Goal: Transaction & Acquisition: Purchase product/service

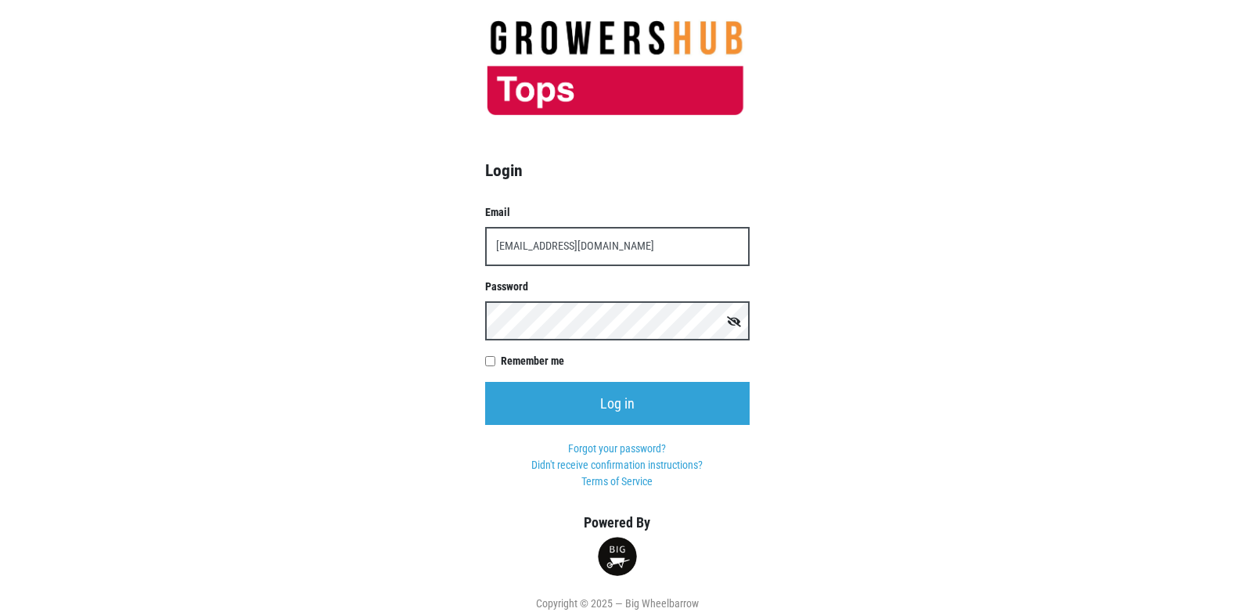
type input "t00358p0@topsmarkets.com"
click at [485, 382] on input "Log in" at bounding box center [617, 403] width 264 height 43
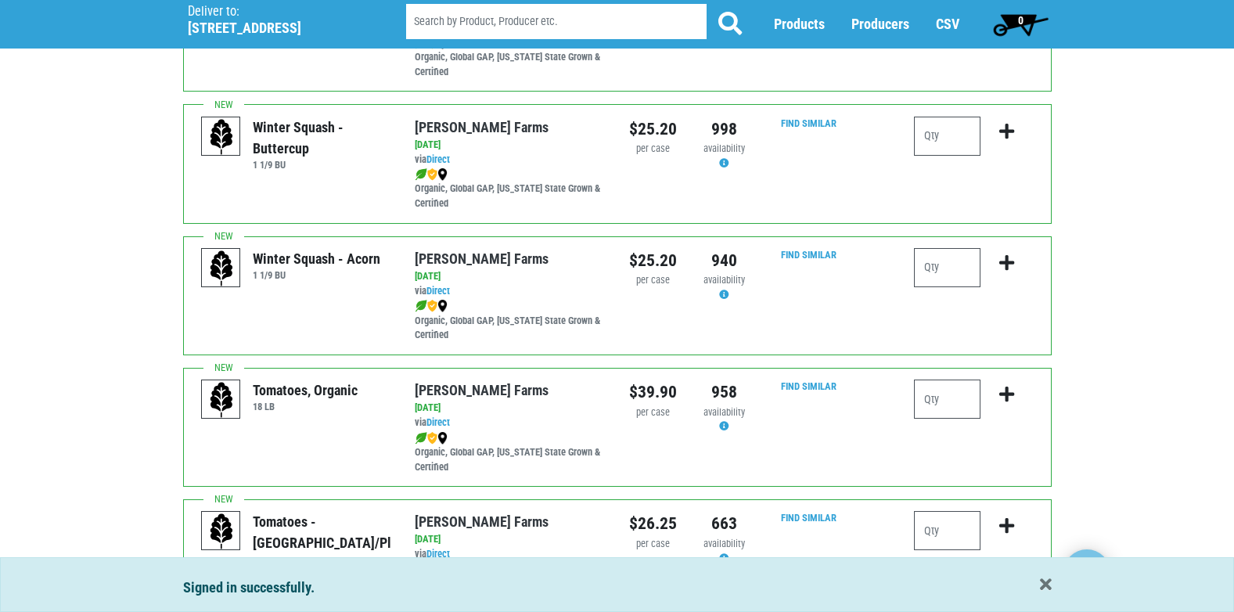
scroll to position [548, 0]
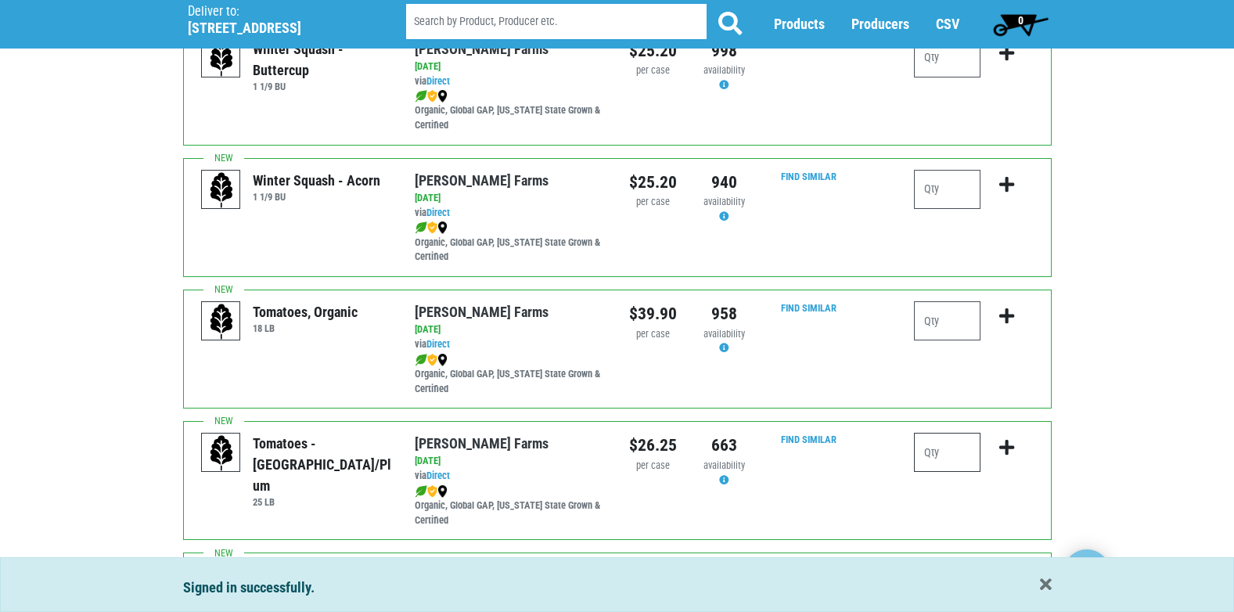
click at [947, 453] on input "number" at bounding box center [947, 452] width 66 height 39
type input "1"
click at [1008, 447] on icon "submit" at bounding box center [1006, 447] width 15 height 17
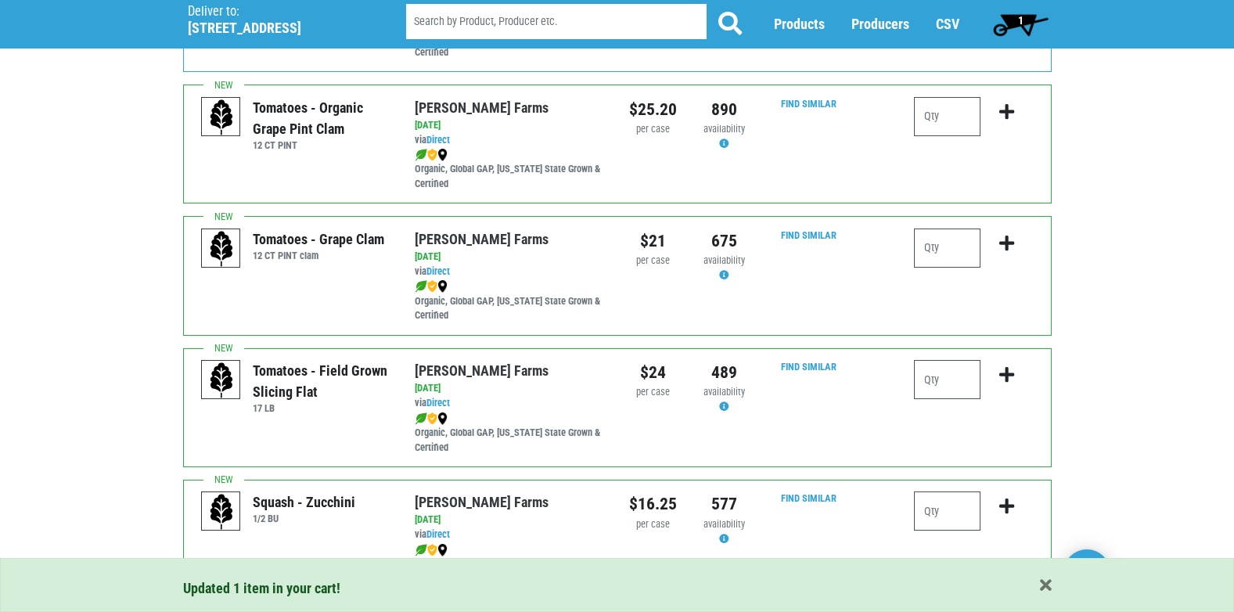
scroll to position [1017, 0]
click at [972, 391] on input "number" at bounding box center [947, 377] width 66 height 39
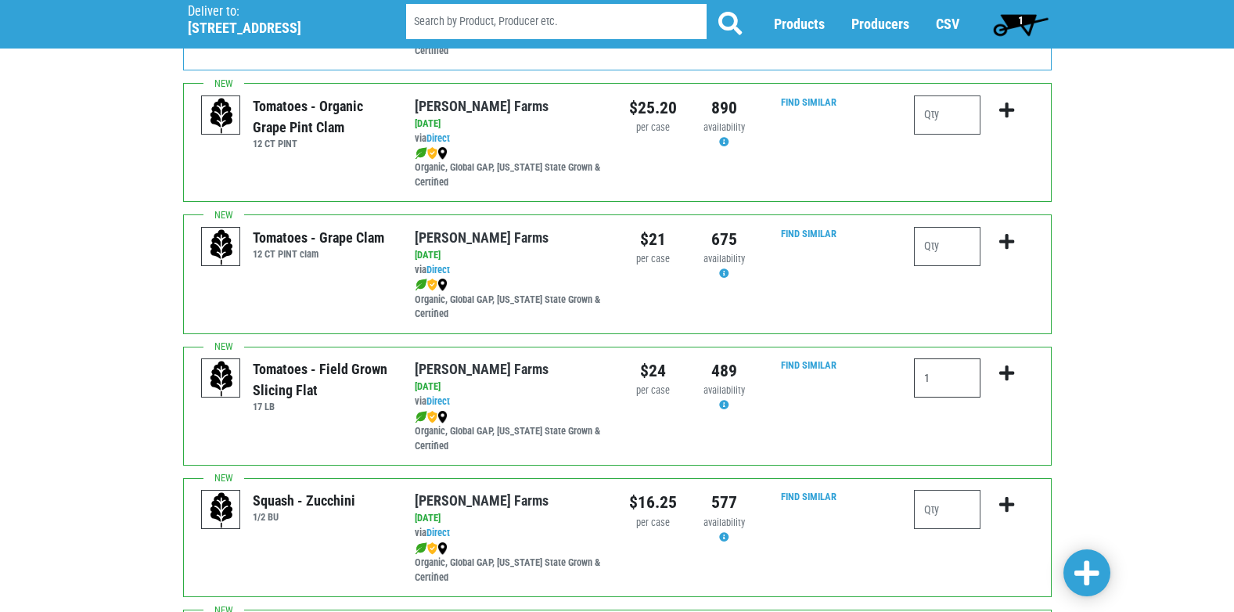
type input "1"
click at [1004, 370] on icon "submit" at bounding box center [1006, 373] width 15 height 17
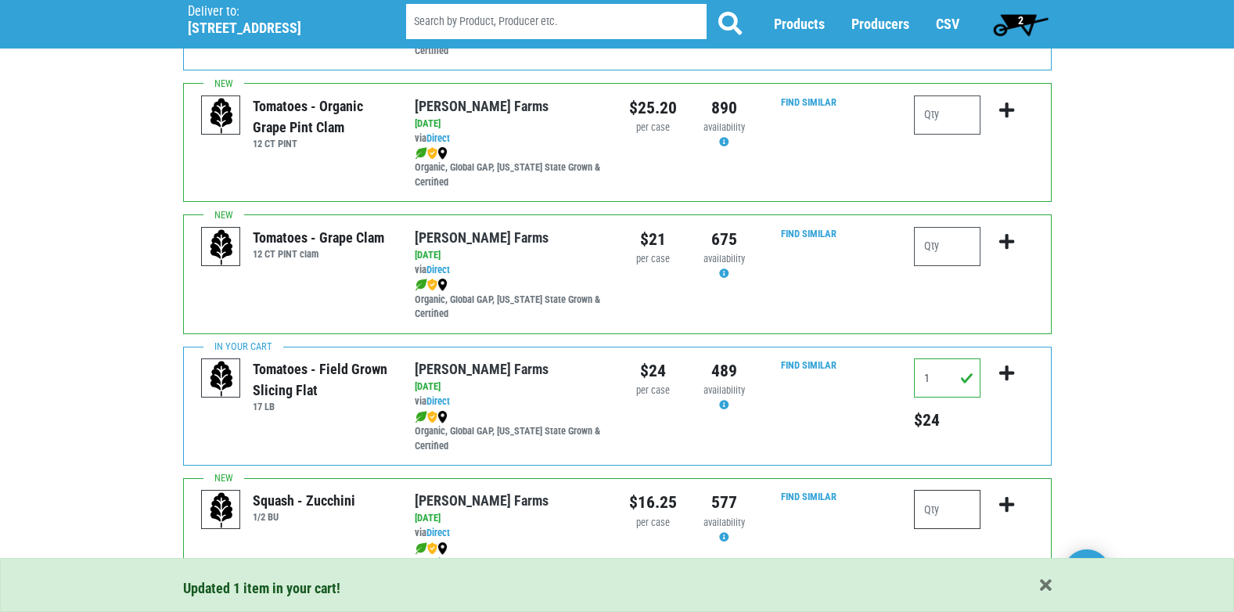
click at [941, 502] on input "number" at bounding box center [947, 509] width 66 height 39
type input "1"
click at [1009, 502] on icon "submit" at bounding box center [1006, 504] width 15 height 17
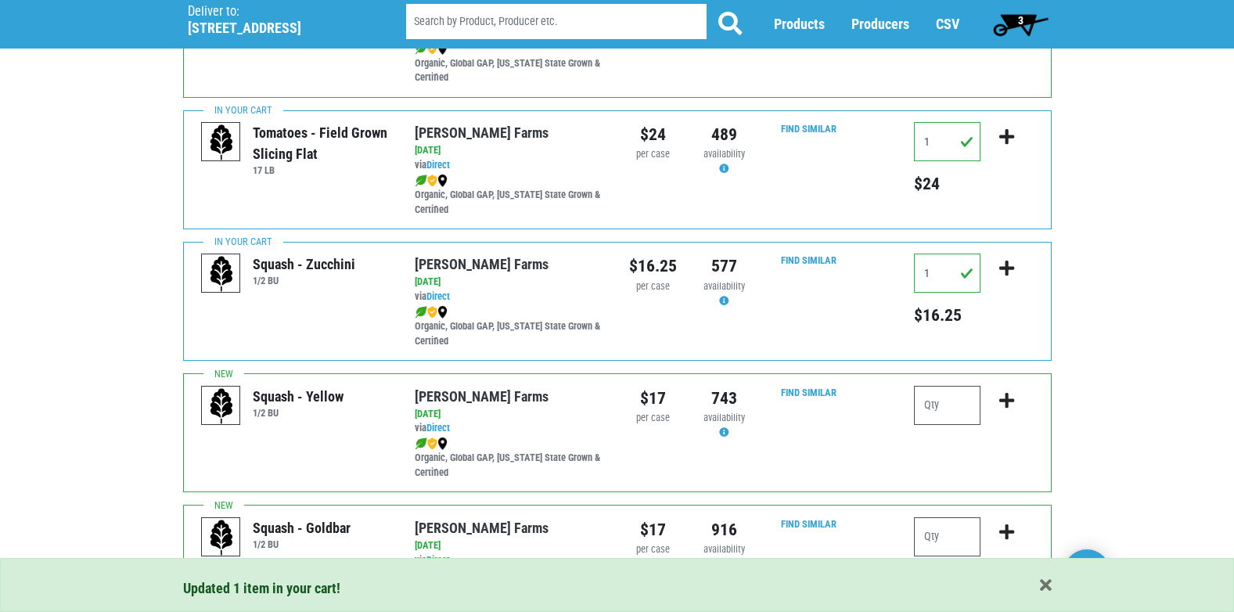
scroll to position [1330, 0]
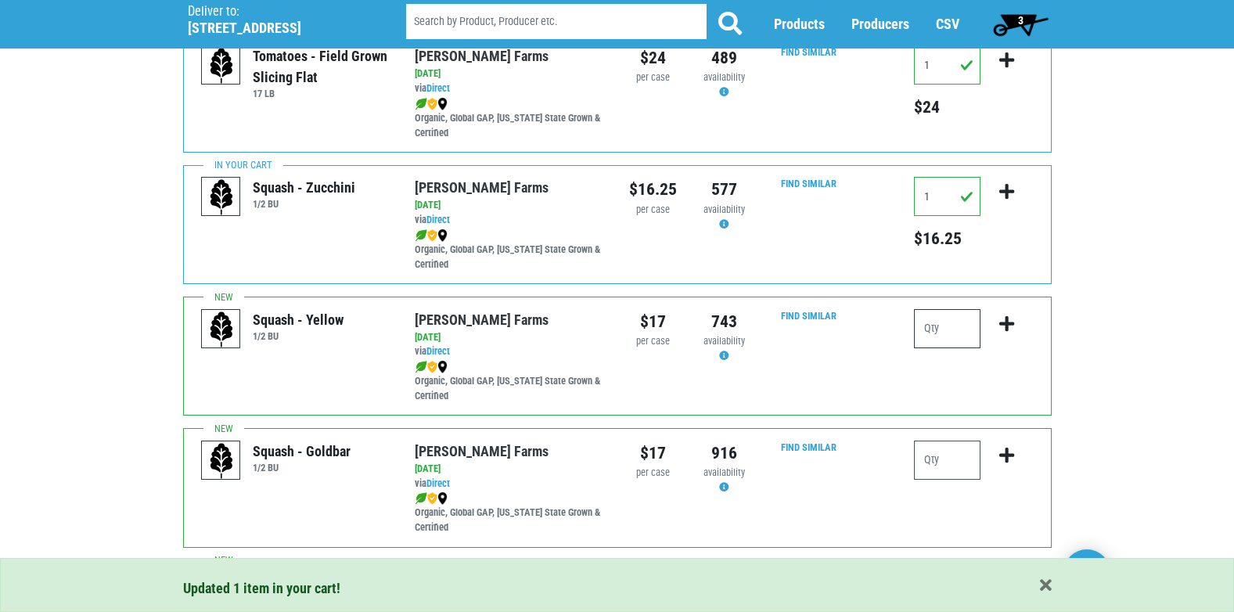
click at [938, 325] on input "number" at bounding box center [947, 328] width 66 height 39
type input "1"
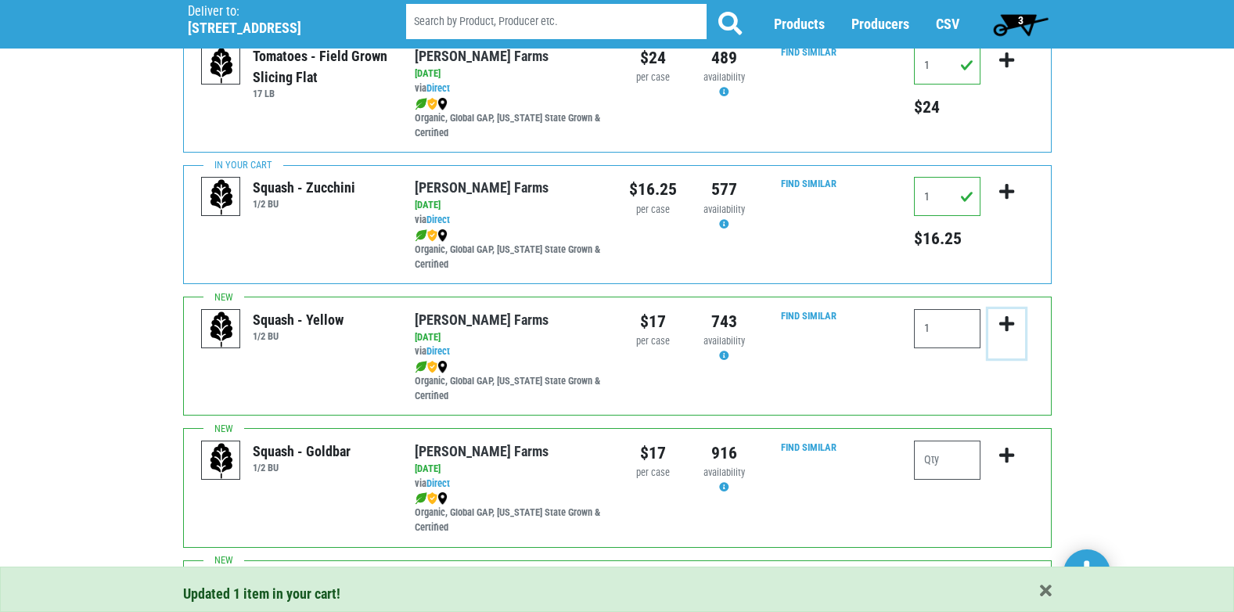
click at [1004, 323] on icon "submit" at bounding box center [1006, 323] width 15 height 17
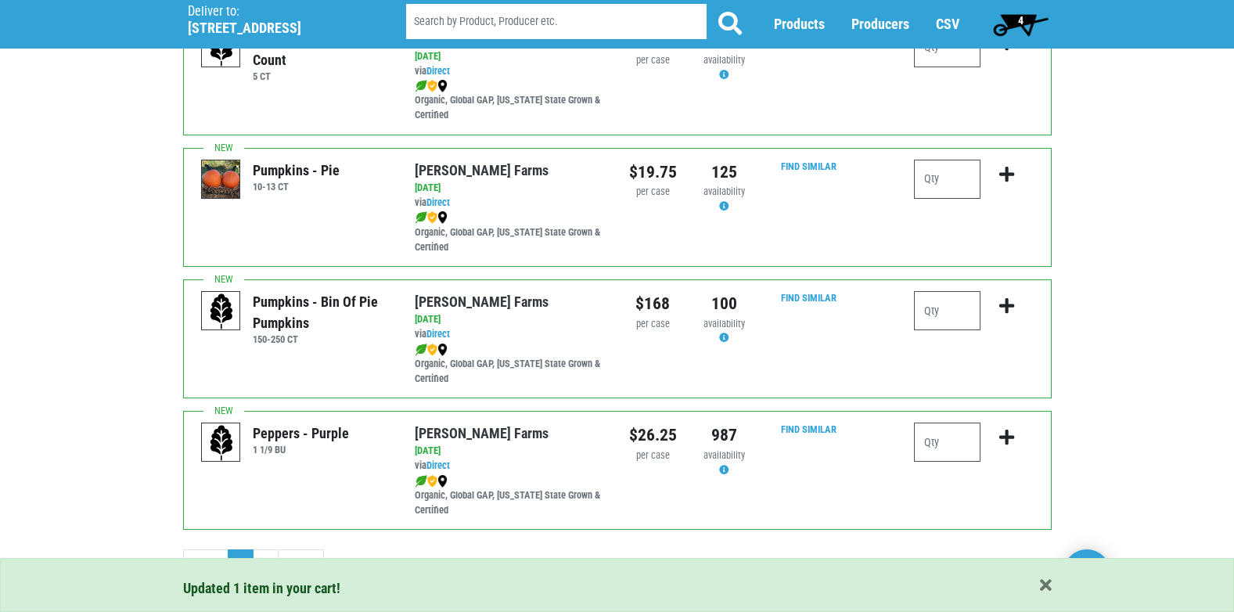
scroll to position [2286, 0]
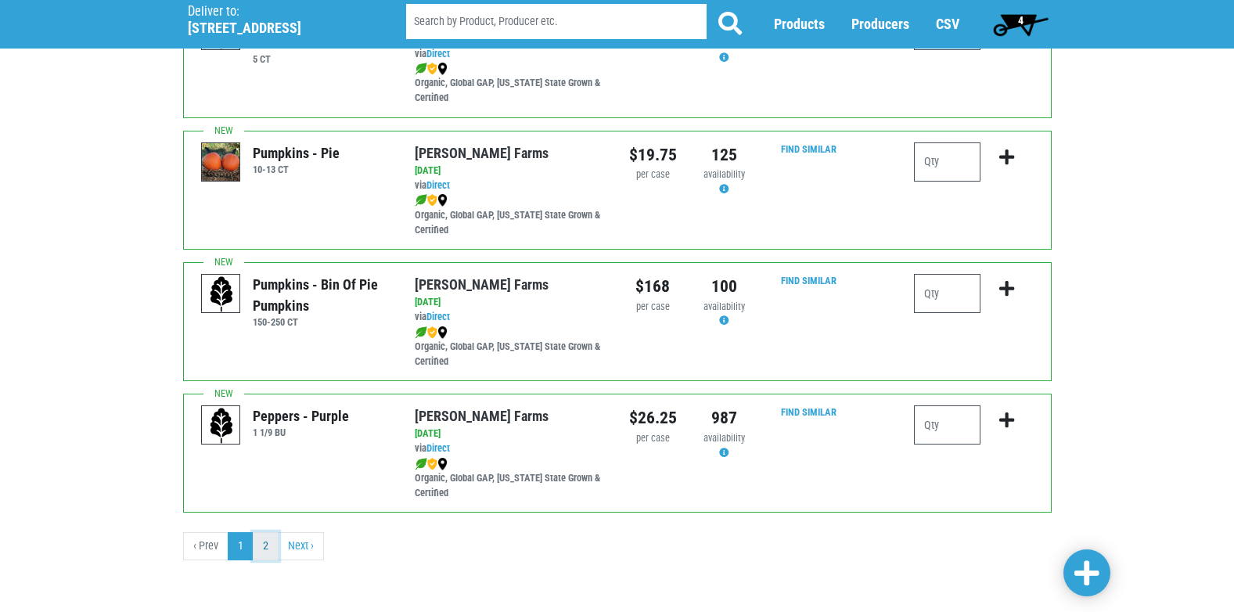
click at [266, 547] on link "2" at bounding box center [266, 546] width 26 height 28
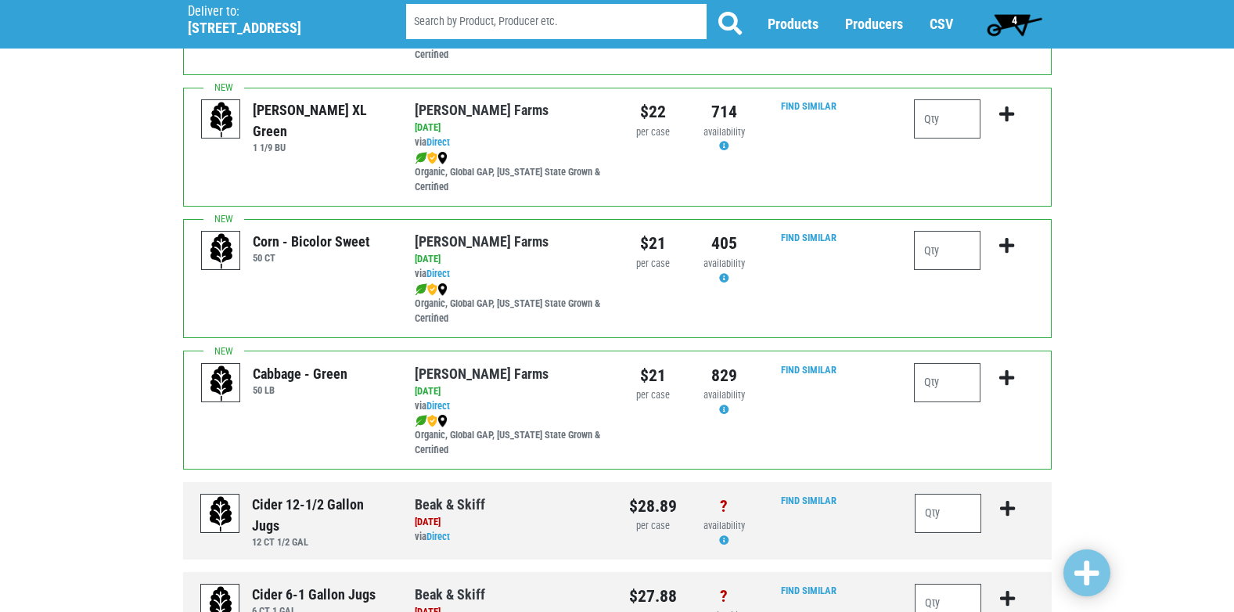
scroll to position [782, 0]
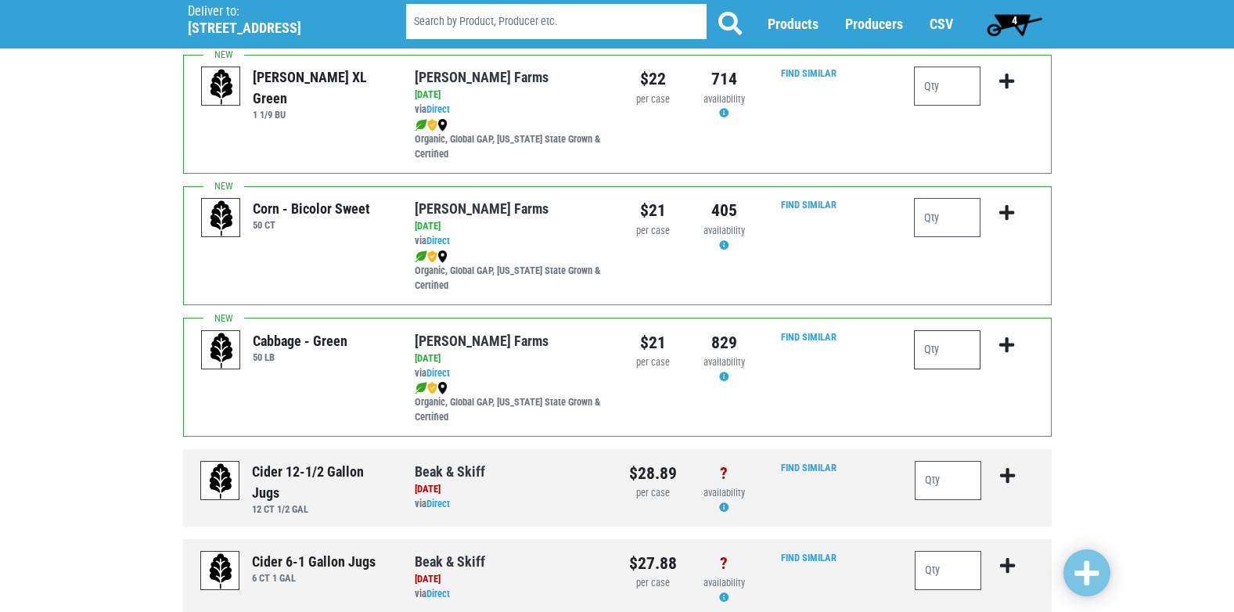
click at [951, 356] on input "number" at bounding box center [947, 349] width 66 height 39
type input "1"
click at [1005, 344] on icon "submit" at bounding box center [1006, 344] width 15 height 17
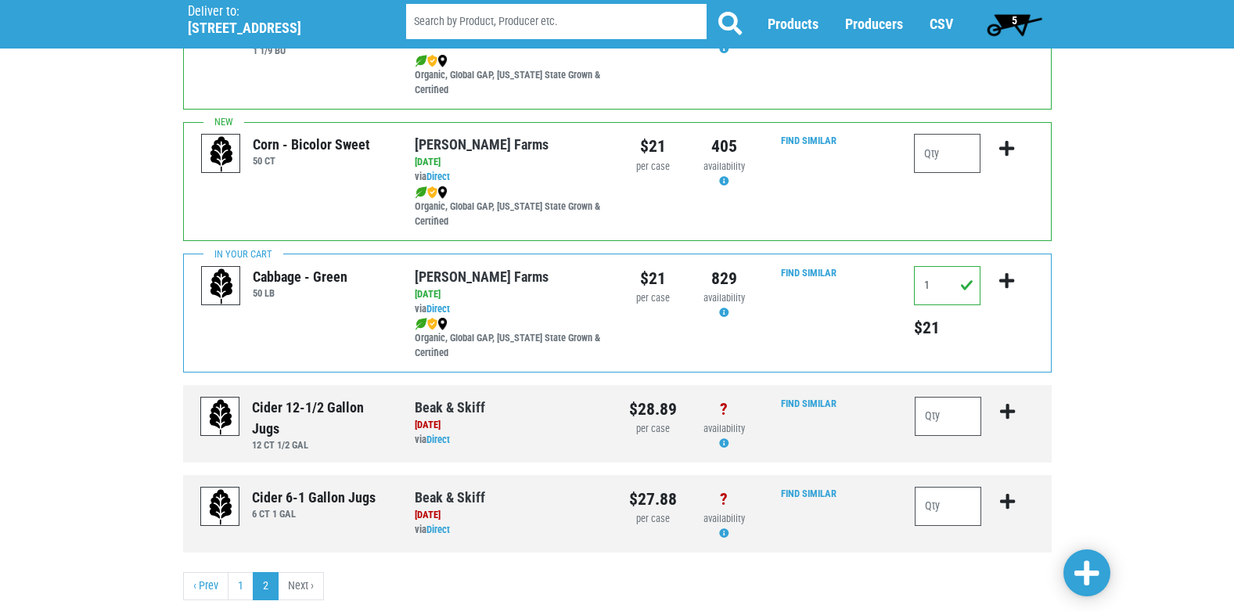
scroll to position [861, 0]
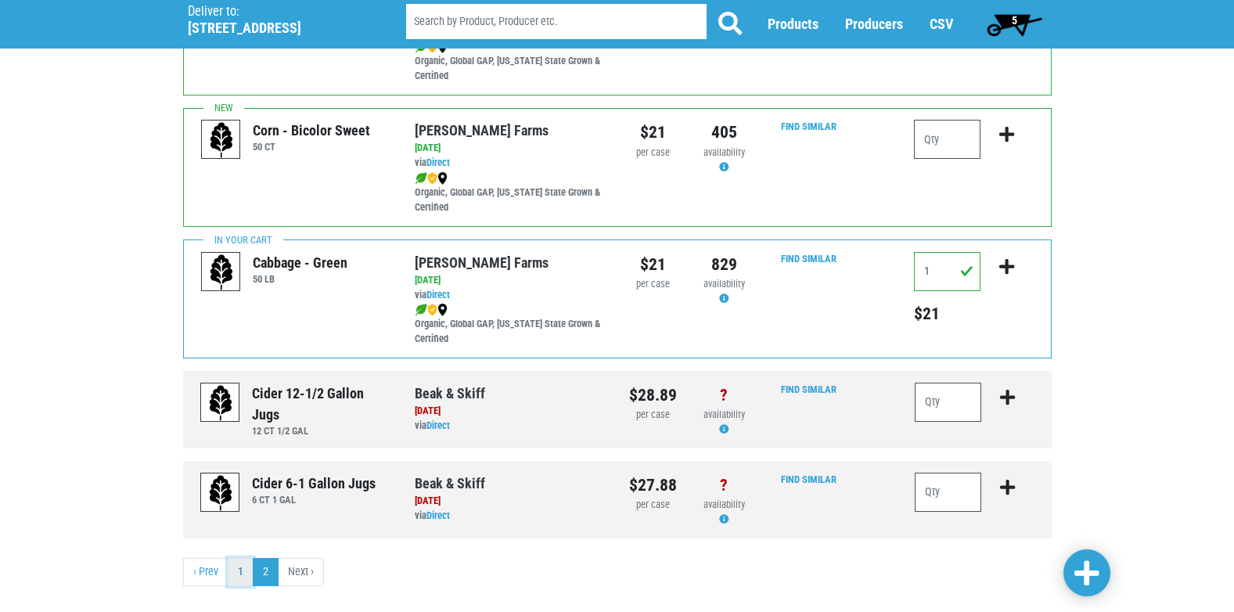
click at [239, 577] on link "1" at bounding box center [241, 572] width 26 height 28
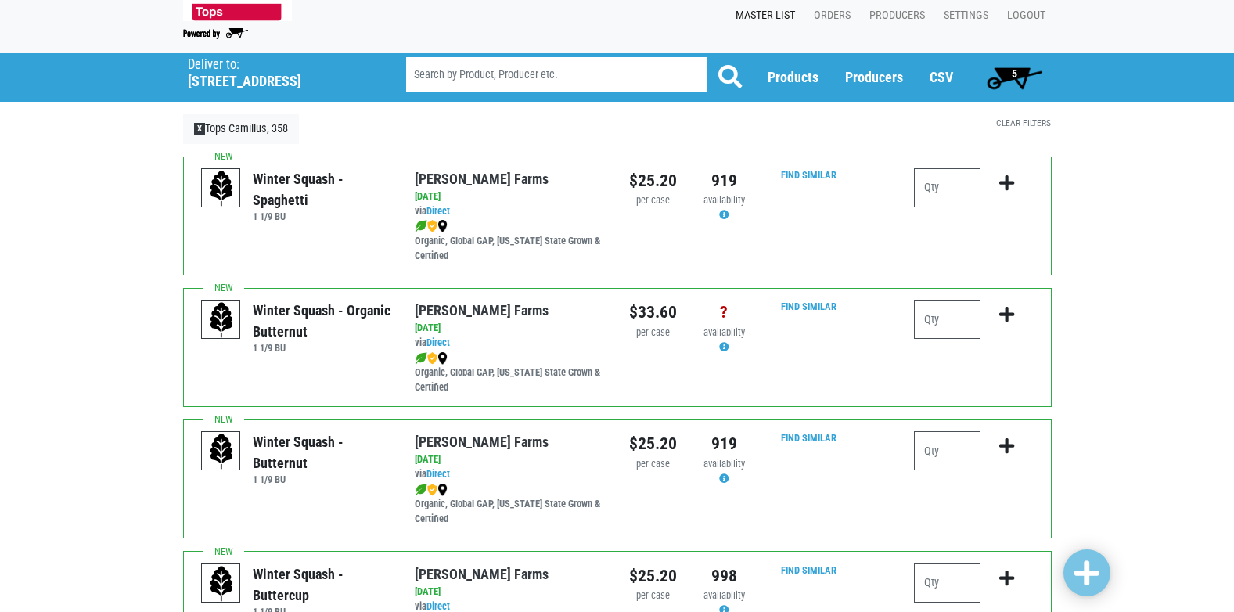
scroll to position [17, 0]
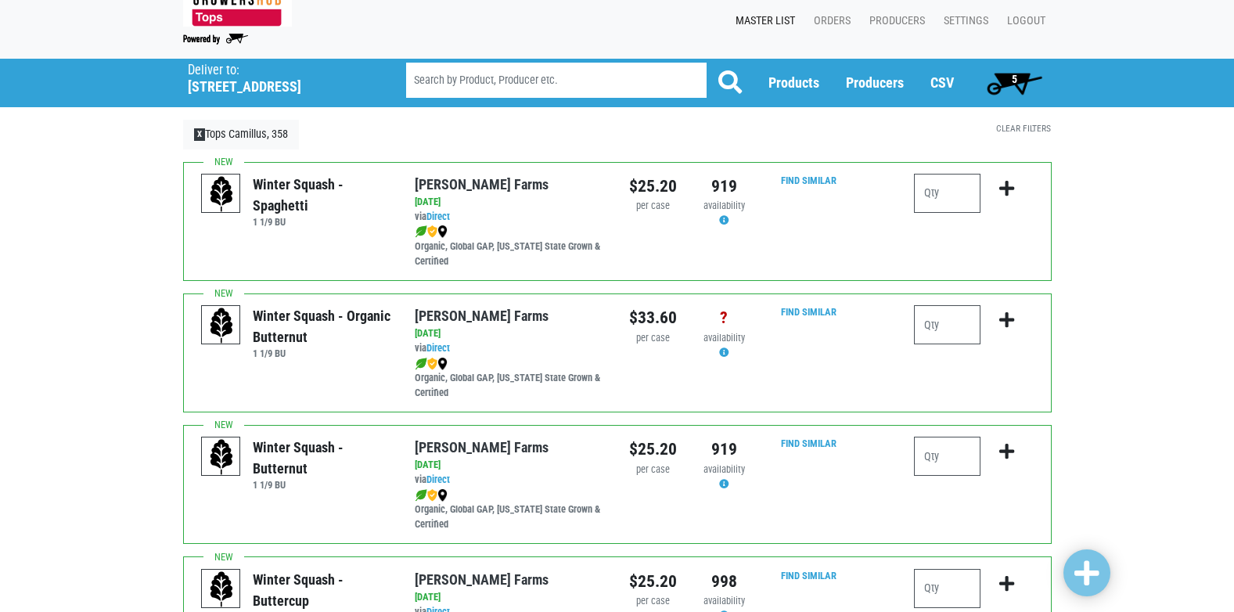
click at [1020, 78] on span "5" at bounding box center [1014, 82] width 70 height 31
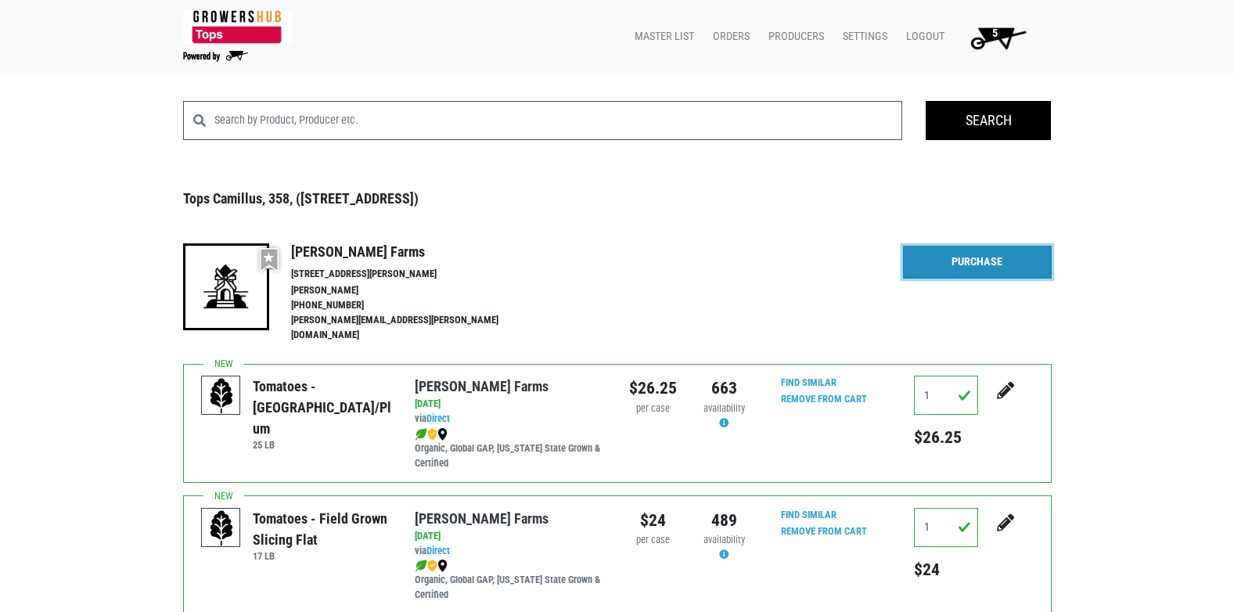
click at [947, 255] on link "Purchase" at bounding box center [977, 262] width 149 height 33
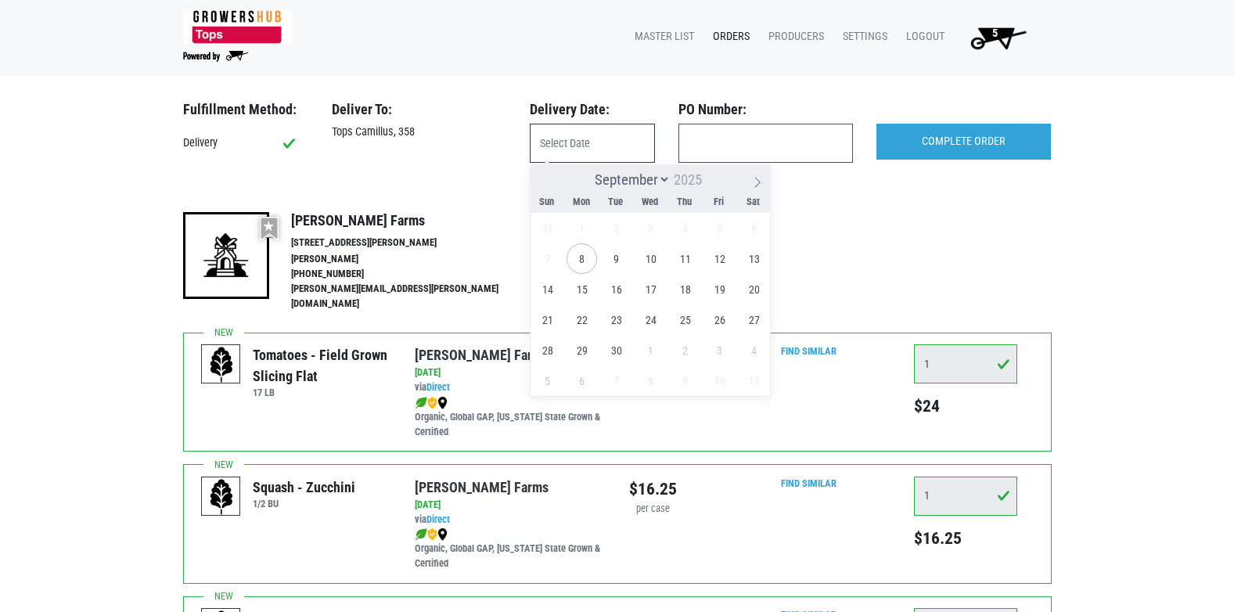
click at [600, 152] on input "text" at bounding box center [592, 143] width 125 height 39
click at [580, 255] on span "8" at bounding box center [581, 258] width 31 height 31
type input "2025-09-08"
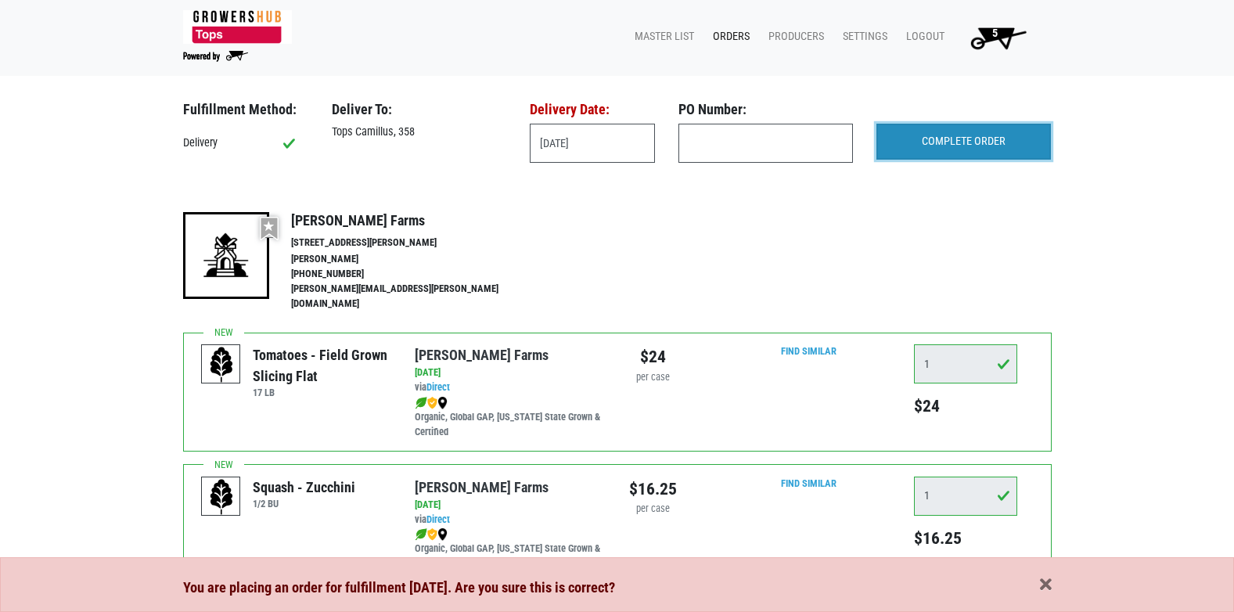
click at [931, 144] on input "COMPLETE ORDER" at bounding box center [963, 142] width 174 height 36
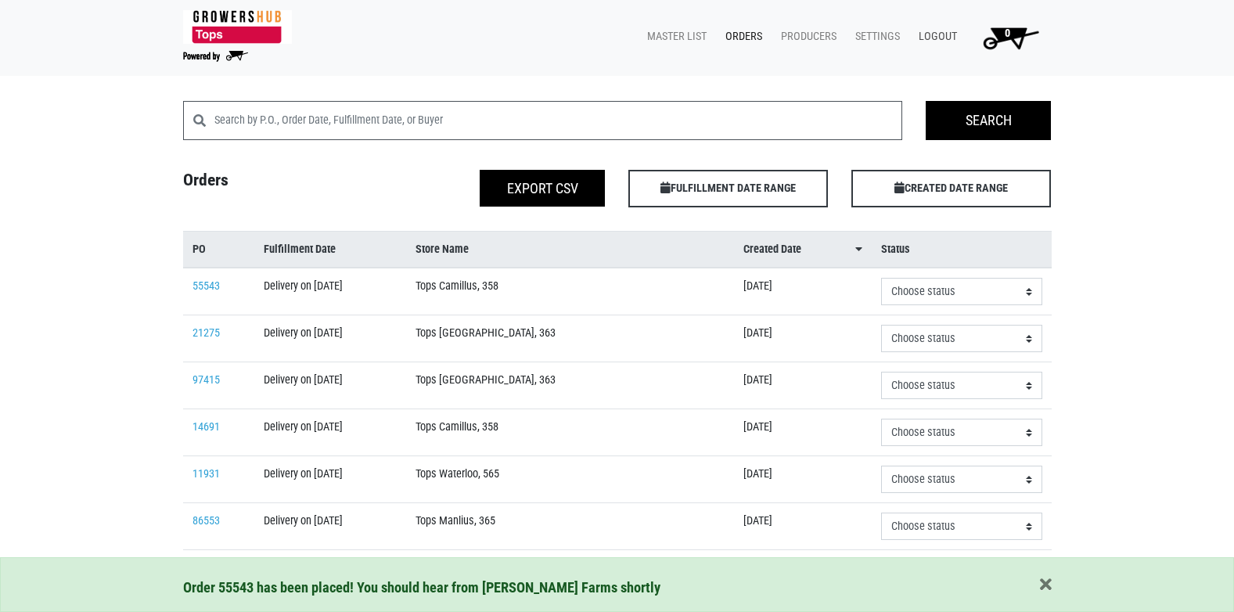
click at [935, 34] on link "Logout" at bounding box center [934, 37] width 57 height 30
